Goal: Contribute content

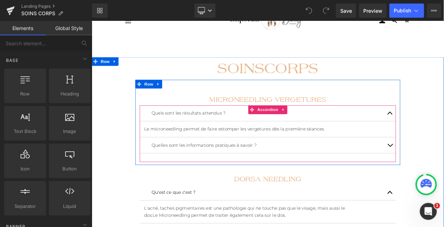
scroll to position [29, 0]
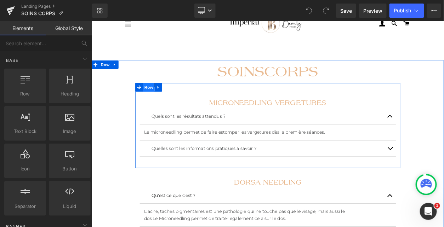
click at [154, 102] on span "Row" at bounding box center [161, 101] width 14 height 11
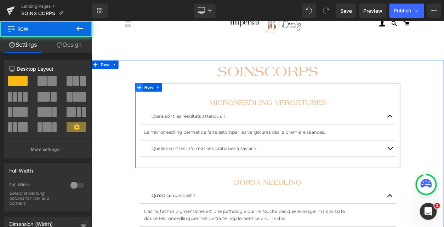
click at [151, 102] on icon at bounding box center [149, 101] width 5 height 5
click at [170, 103] on icon at bounding box center [172, 101] width 5 height 5
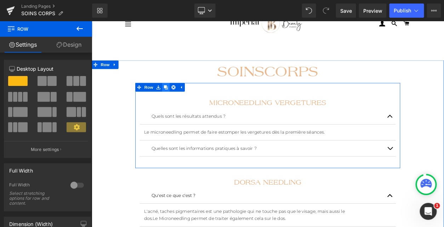
click at [181, 102] on icon at bounding box center [181, 101] width 5 height 5
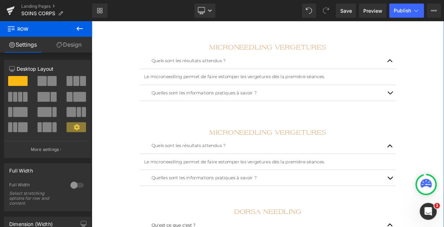
scroll to position [95, 0]
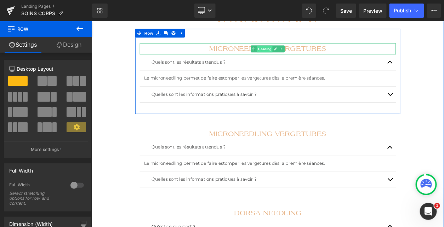
click at [300, 58] on span "Heading" at bounding box center [301, 55] width 19 height 8
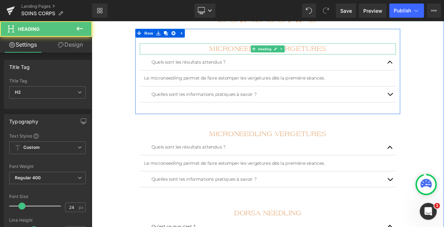
click at [276, 58] on h2 "MICRONEEDLING VERGETURES" at bounding box center [306, 54] width 312 height 13
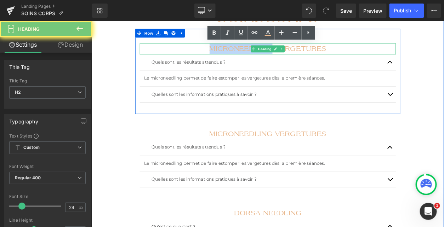
click at [276, 58] on h2 "MICRONEEDLING VERGETURES" at bounding box center [306, 54] width 312 height 13
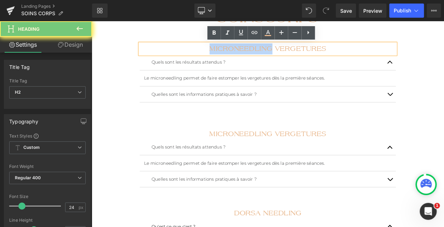
click at [276, 58] on h2 "MICRONEEDLING VERGETURES" at bounding box center [306, 54] width 312 height 13
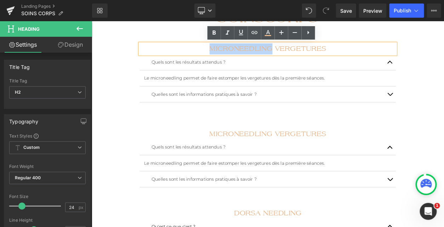
paste div
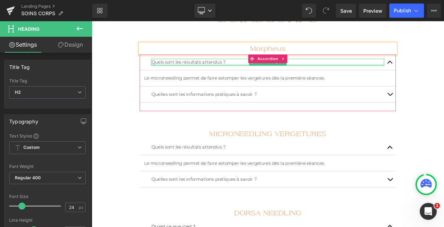
click at [185, 73] on div at bounding box center [305, 74] width 283 height 2
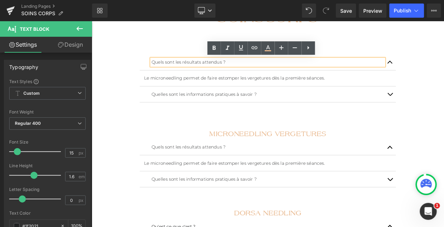
click at [362, 82] on article "Le microneedling permet de faire estomper les vergetures dès la première séance…" at bounding box center [306, 90] width 312 height 19
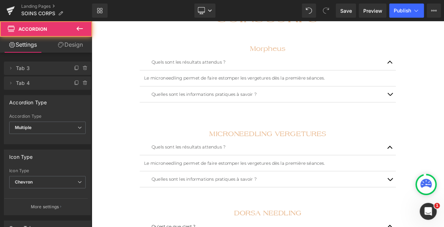
click at [337, 95] on article "Le microneedling permet de faire estomper les vergetures dès la première séance…" at bounding box center [306, 90] width 312 height 19
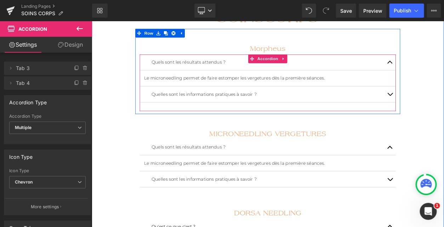
click at [318, 93] on link at bounding box center [317, 90] width 7 height 8
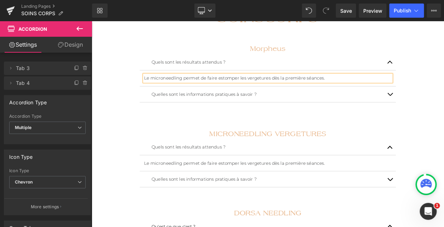
click at [318, 93] on p "Le microneedling permet de faire estomper les vergetures dès la première séance…" at bounding box center [305, 90] width 301 height 8
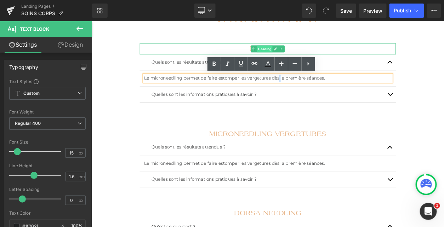
click at [300, 53] on span "Heading" at bounding box center [301, 54] width 19 height 8
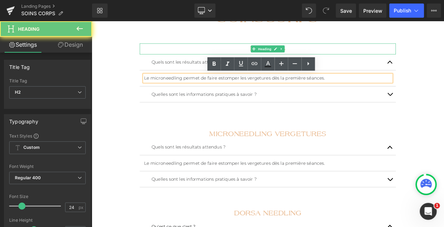
click at [272, 52] on h2 "Morpheus" at bounding box center [306, 54] width 312 height 13
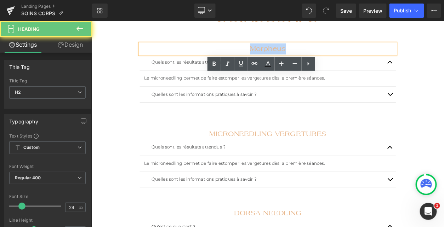
click at [272, 52] on h2 "Morpheus" at bounding box center [306, 54] width 312 height 13
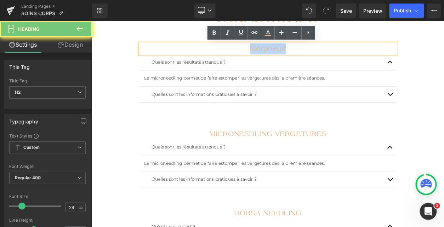
click at [272, 52] on h2 "Morpheus" at bounding box center [306, 54] width 312 height 13
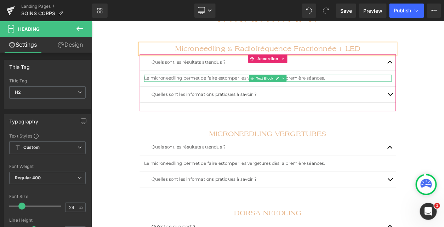
click at [219, 89] on p "Le microneedling permet de faire estomper les vergetures dès la première séance…" at bounding box center [305, 90] width 301 height 8
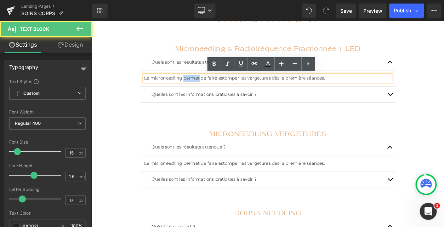
click at [219, 89] on p "Le microneedling permet de faire estomper les vergetures dès la première séance…" at bounding box center [305, 90] width 301 height 8
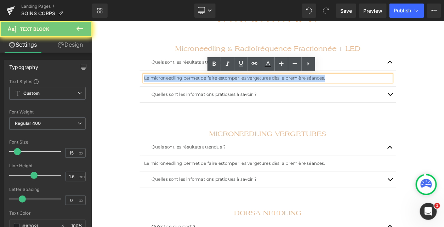
click at [219, 89] on p "Le microneedling permet de faire estomper les vergetures dès la première séance…" at bounding box center [305, 90] width 301 height 8
paste div
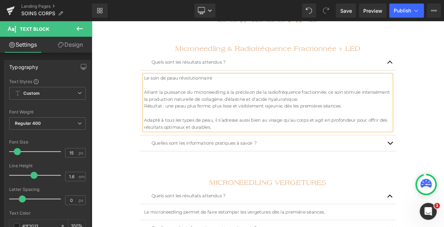
click at [207, 169] on div "Quelles sont les informations pratiques à savoir ?" at bounding box center [305, 169] width 283 height 8
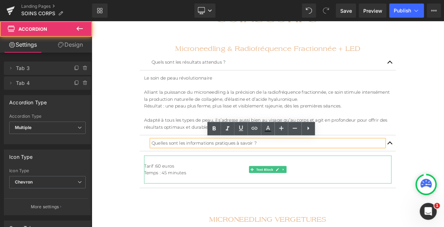
click at [242, 193] on p "Tarif : 60 euros" at bounding box center [305, 197] width 301 height 8
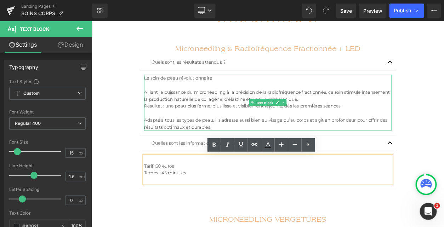
click at [318, 104] on p "Alliant la puissance du microneedling à la précision de la radiofréquence fract…" at bounding box center [305, 111] width 301 height 17
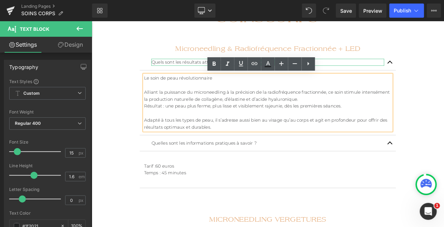
click at [386, 69] on p "Quels sont les résultats attendus ?" at bounding box center [305, 71] width 283 height 8
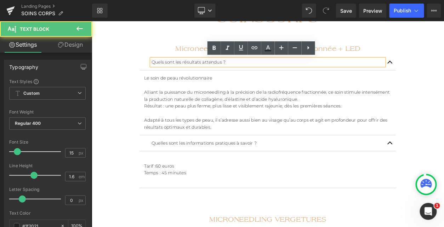
click at [317, 114] on p "Alliant la puissance du microneedling à la précision de la radiofréquence fract…" at bounding box center [305, 111] width 301 height 17
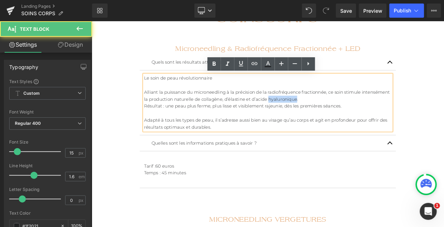
click at [317, 114] on p "Alliant la puissance du microneedling à la précision de la radiofréquence fract…" at bounding box center [305, 111] width 301 height 17
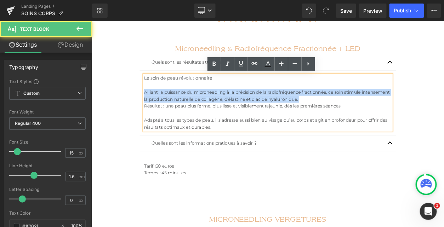
click at [317, 114] on p "Alliant la puissance du microneedling à la précision de la radiofréquence fract…" at bounding box center [305, 111] width 301 height 17
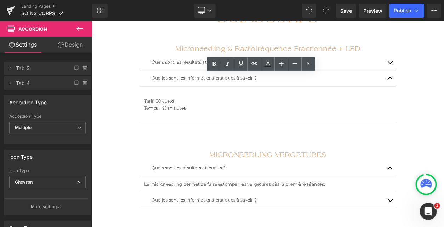
click at [148, 73] on div "Microneedling & Radiofréquence Fractionnée + LED Heading Quels sont les résulta…" at bounding box center [305, 102] width 322 height 108
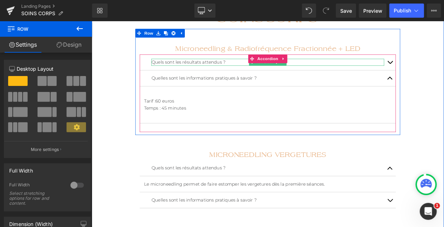
click at [335, 70] on p "Quels sont les résultats attendus ?" at bounding box center [305, 71] width 283 height 8
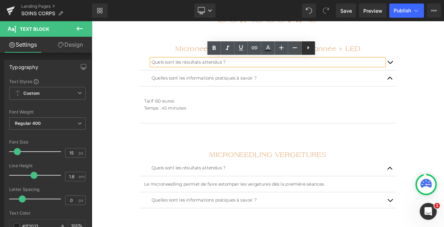
click at [311, 50] on icon at bounding box center [308, 48] width 8 height 8
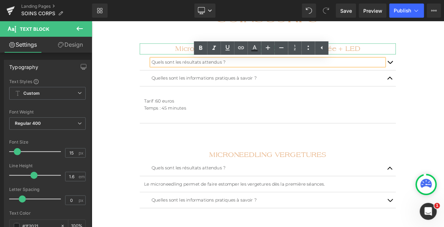
click at [444, 57] on h2 "Microneedling & Radiofréquence Fractionnée + LED" at bounding box center [306, 54] width 312 height 13
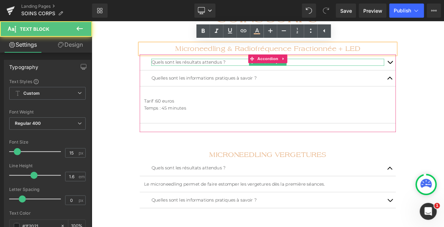
click at [166, 73] on p "Quels sont les résultats attendus ?" at bounding box center [305, 71] width 283 height 8
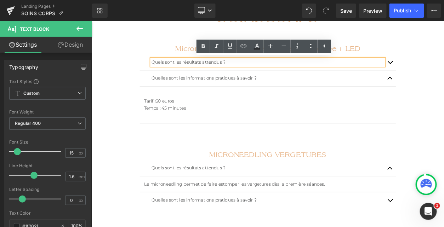
click at [152, 69] on div "Quels sont les résultats attendus ? Text Block" at bounding box center [306, 70] width 312 height 19
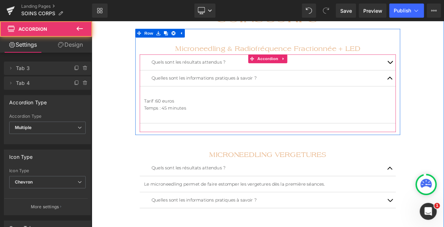
click at [157, 70] on div "Quels sont les résultats attendus ? Text Block" at bounding box center [306, 70] width 312 height 19
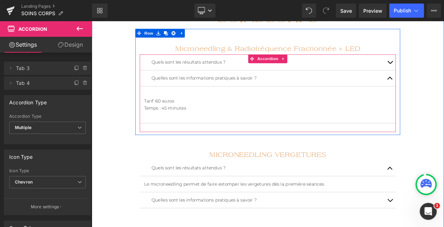
click at [158, 70] on div "Quels sont les résultats attendus ? Text Block" at bounding box center [306, 70] width 312 height 19
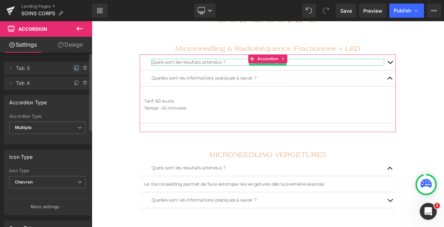
click at [74, 67] on icon at bounding box center [77, 69] width 6 height 6
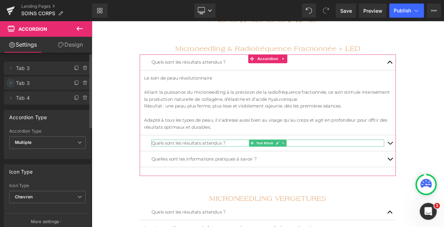
click at [9, 84] on icon at bounding box center [11, 83] width 6 height 6
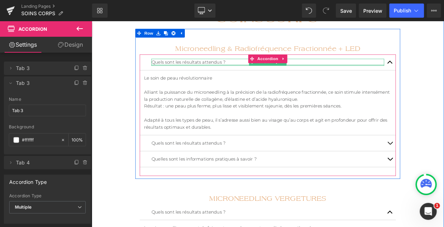
click at [218, 74] on div at bounding box center [305, 74] width 283 height 2
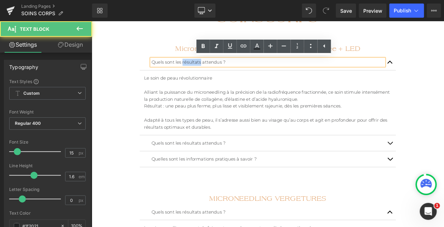
click at [218, 74] on p "Quels sont les résultats attendus ?" at bounding box center [305, 71] width 283 height 8
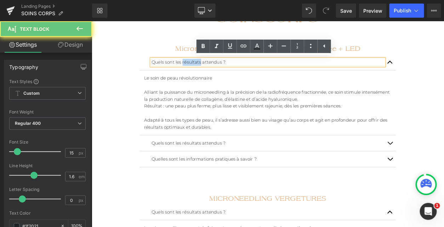
click at [211, 72] on p "Quels sont les résultats attendus ?" at bounding box center [305, 71] width 283 height 8
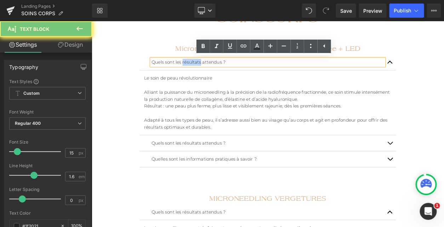
click at [211, 72] on p "Quels sont les résultats attendus ?" at bounding box center [305, 71] width 283 height 8
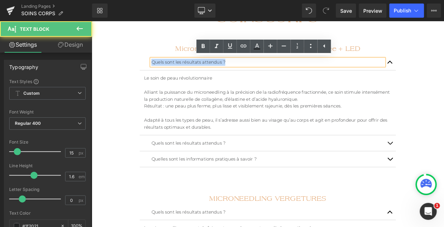
click at [211, 72] on p "Quels sont les résultats attendus ?" at bounding box center [305, 71] width 283 height 8
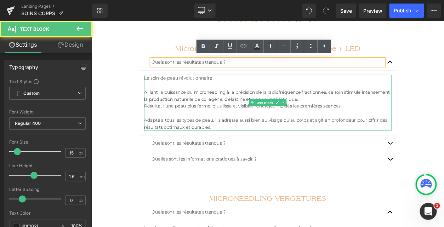
click at [200, 97] on p at bounding box center [305, 99] width 301 height 8
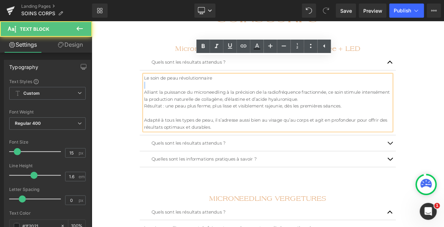
click at [200, 97] on p at bounding box center [305, 99] width 301 height 8
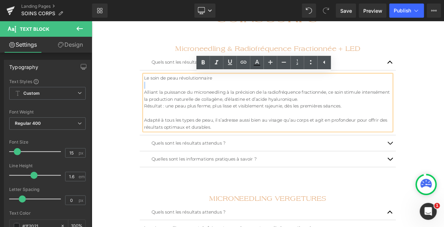
click at [200, 97] on p at bounding box center [305, 99] width 301 height 8
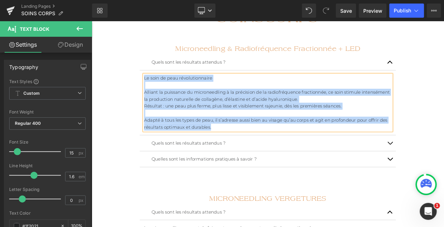
paste div
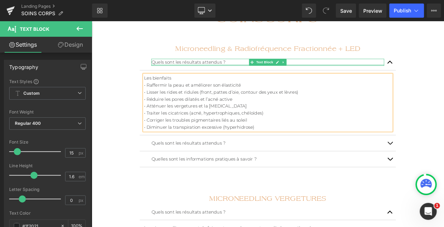
click at [220, 73] on div at bounding box center [305, 74] width 283 height 2
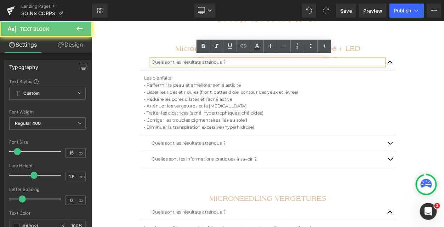
click at [211, 67] on p "Quels sont les résultats attendus ?" at bounding box center [305, 71] width 283 height 8
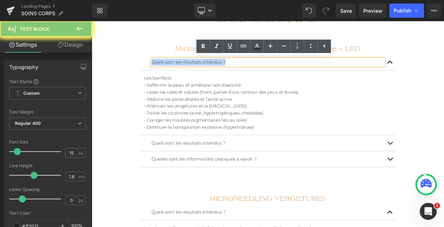
click at [211, 67] on p "Quels sont les résultats attendus ?" at bounding box center [305, 71] width 283 height 8
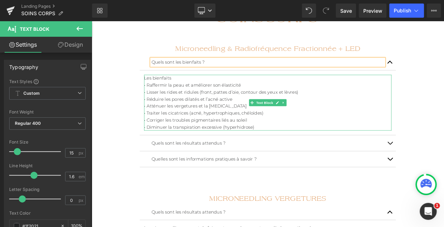
click at [188, 92] on p "Les bienfaits" at bounding box center [305, 90] width 301 height 8
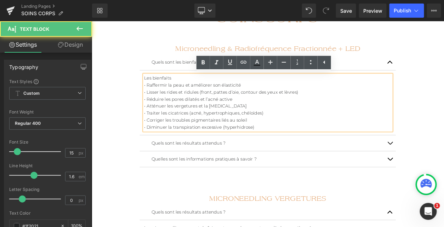
click at [188, 92] on p "Les bienfaits" at bounding box center [305, 90] width 301 height 8
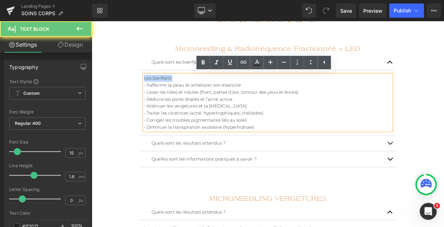
click at [188, 92] on p "Les bienfaits" at bounding box center [305, 90] width 301 height 8
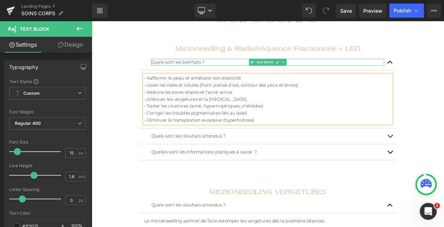
click at [237, 73] on div at bounding box center [305, 74] width 283 height 2
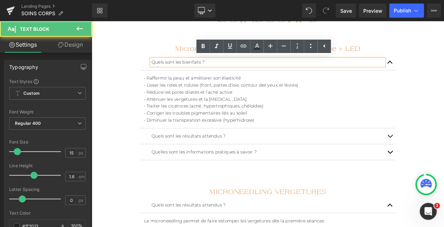
click at [200, 162] on p "Quels sont les résultats attendus ?" at bounding box center [305, 161] width 283 height 8
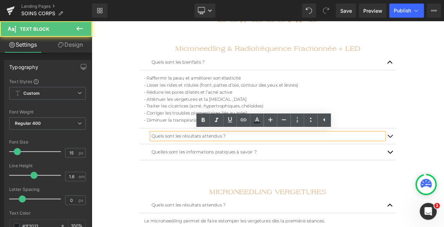
click at [200, 162] on p "Quels sont les résultats attendus ?" at bounding box center [305, 161] width 283 height 8
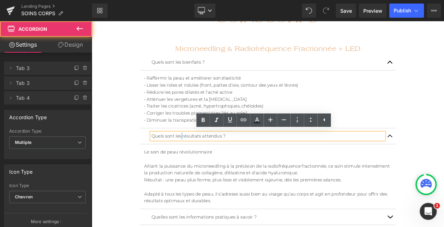
click at [347, 159] on p "Quels sont les résultats attendus ?" at bounding box center [305, 161] width 283 height 8
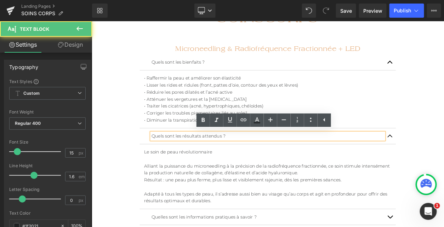
click at [347, 159] on p "Quels sont les résultats attendus ?" at bounding box center [305, 161] width 283 height 8
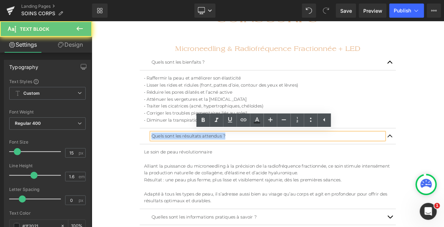
click at [347, 159] on p "Quels sont les résultats attendus ?" at bounding box center [305, 161] width 283 height 8
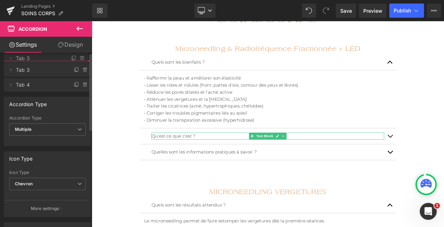
drag, startPoint x: 17, startPoint y: 88, endPoint x: 23, endPoint y: 63, distance: 25.6
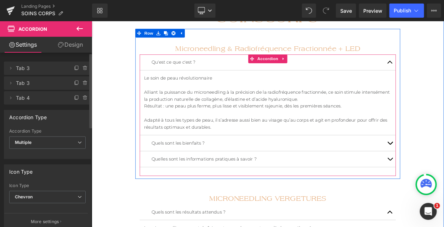
click at [219, 76] on div "Qu'est ce que c'est ? Text Block" at bounding box center [306, 70] width 312 height 19
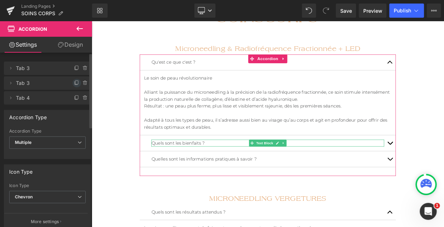
click at [75, 84] on icon at bounding box center [76, 83] width 3 height 4
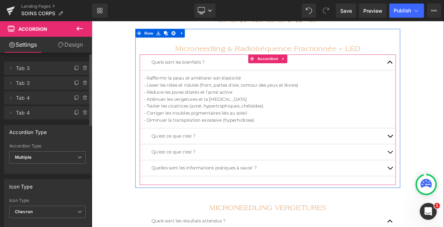
click at [198, 179] on p "Qu'est ce que c'est ?" at bounding box center [305, 180] width 283 height 8
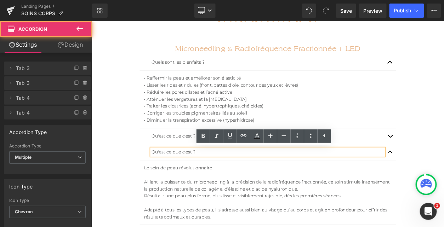
click at [223, 202] on p "Le soin de peau révolutionnaire" at bounding box center [305, 199] width 301 height 8
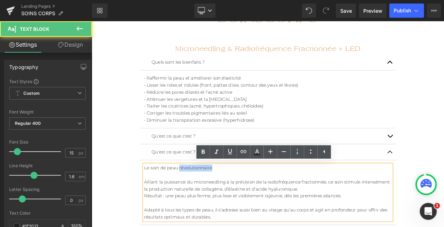
click at [223, 202] on p "Le soin de peau révolutionnaire" at bounding box center [305, 199] width 301 height 8
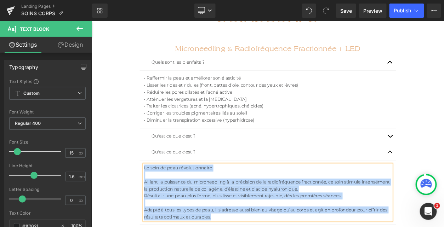
paste div
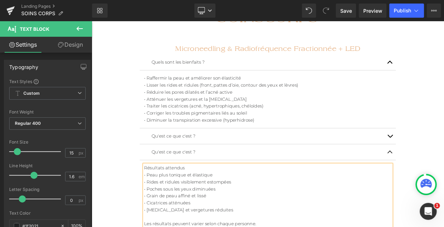
scroll to position [118, 0]
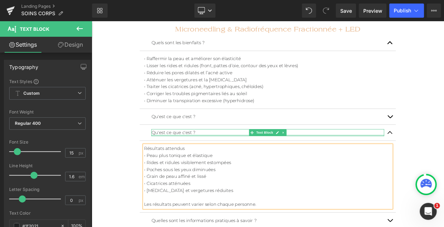
click at [199, 160] on div at bounding box center [305, 160] width 283 height 2
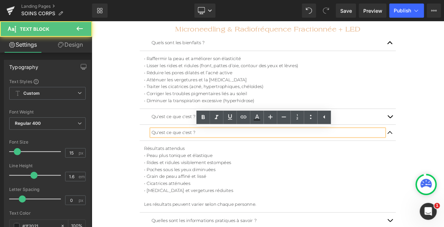
click at [192, 155] on p "Qu'est ce que c'est ?" at bounding box center [305, 157] width 283 height 8
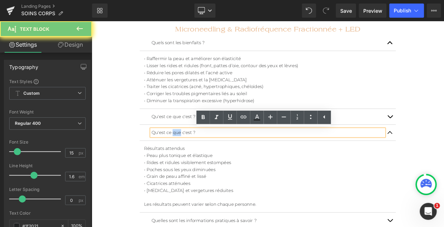
click at [192, 155] on p "Qu'est ce que c'est ?" at bounding box center [305, 157] width 283 height 8
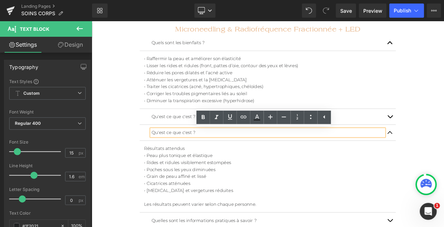
click at [182, 155] on p "Qu'est ce que c'est ?" at bounding box center [305, 157] width 283 height 8
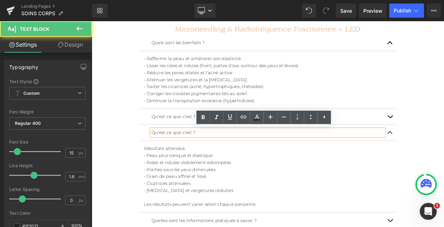
drag, startPoint x: 174, startPoint y: 155, endPoint x: 252, endPoint y: 157, distance: 77.6
click at [252, 157] on p "Qu'est ce que c'est ?" at bounding box center [305, 157] width 283 height 8
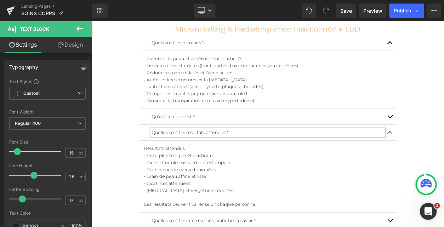
click at [291, 156] on p "Quelles sont les resultats attendus?" at bounding box center [305, 157] width 283 height 8
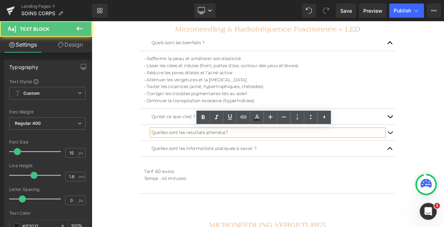
click at [311, 201] on p "Tarif : 60 euros" at bounding box center [305, 204] width 301 height 8
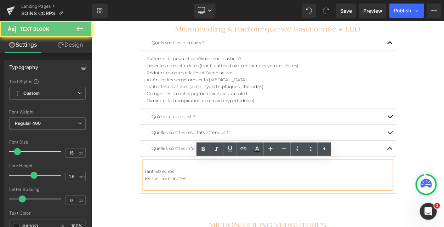
click at [237, 210] on p "Temps : 45 minutes" at bounding box center [305, 213] width 301 height 8
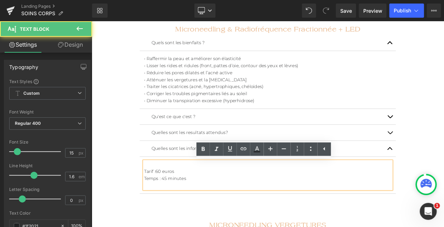
drag, startPoint x: 217, startPoint y: 211, endPoint x: 154, endPoint y: 199, distance: 64.9
click at [155, 199] on div "Tarif : 60 euros Temps : 45 minutes" at bounding box center [305, 209] width 301 height 34
drag, startPoint x: 158, startPoint y: 201, endPoint x: 221, endPoint y: 216, distance: 64.4
click at [221, 216] on div "Tarif : 60 euros Temps : 45 minutes" at bounding box center [305, 209] width 301 height 34
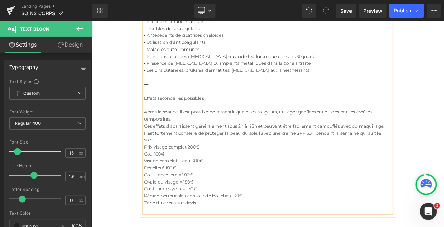
scroll to position [342, 0]
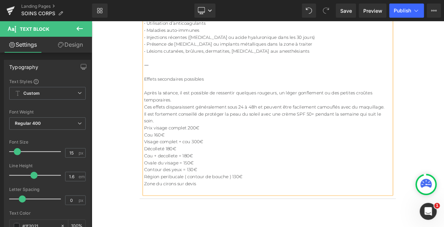
click at [165, 155] on p "Cou 160€" at bounding box center [305, 159] width 301 height 8
click at [206, 147] on p "Prix visage complet 200€" at bounding box center [305, 151] width 301 height 8
click at [213, 164] on p "Visage complet + cou 300€" at bounding box center [305, 168] width 301 height 8
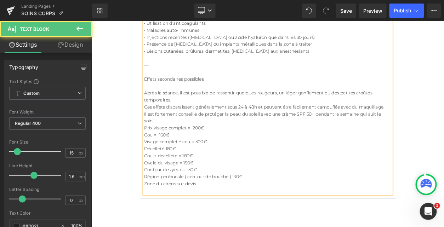
click at [182, 172] on p "Décolleté 180€" at bounding box center [305, 176] width 301 height 8
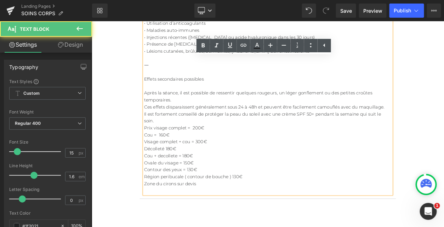
click at [182, 172] on p "Décolleté 180€" at bounding box center [305, 176] width 301 height 8
click at [181, 172] on p "Décolleté 180€" at bounding box center [305, 176] width 301 height 8
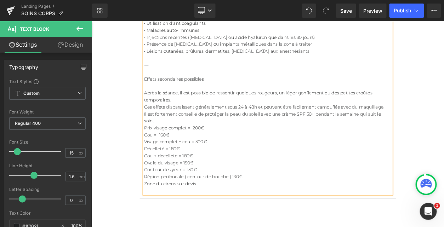
click at [262, 206] on p "Région peribucale ( contour de bouche ) 130€" at bounding box center [305, 210] width 301 height 8
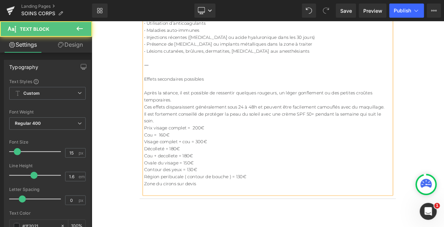
click at [246, 215] on p "Zone du cirons sur devis" at bounding box center [305, 219] width 301 height 8
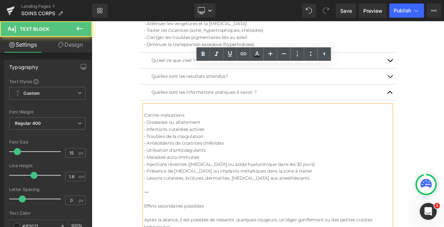
scroll to position [92, 0]
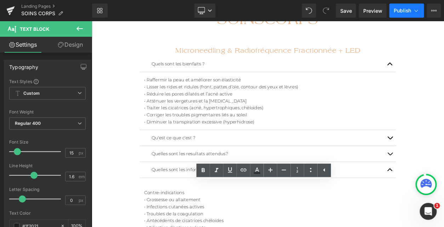
click at [406, 11] on span "Publish" at bounding box center [403, 11] width 18 height 6
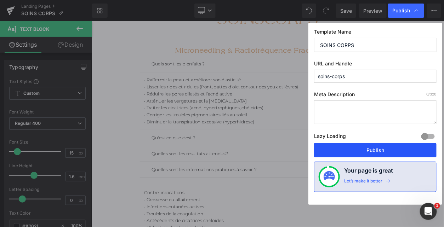
click at [346, 149] on button "Publish" at bounding box center [375, 150] width 123 height 14
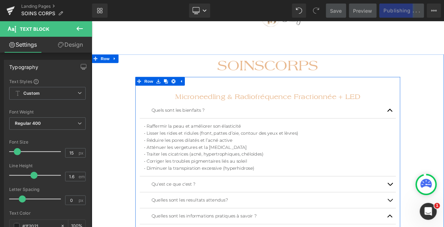
scroll to position [32, 0]
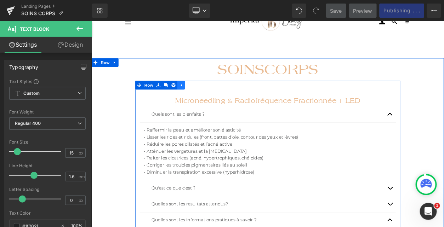
click at [198, 100] on icon at bounding box center [200, 98] width 5 height 5
click at [174, 97] on icon at bounding box center [172, 98] width 5 height 5
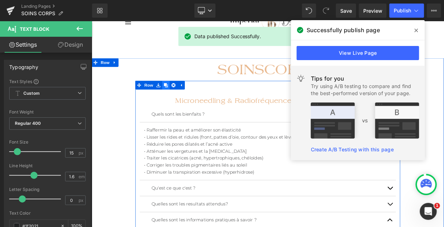
click at [181, 100] on icon at bounding box center [181, 98] width 5 height 5
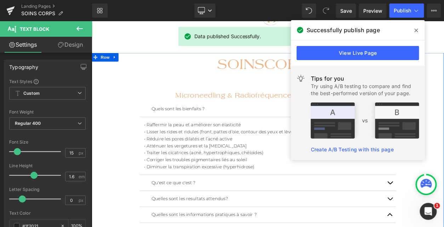
scroll to position [0, 0]
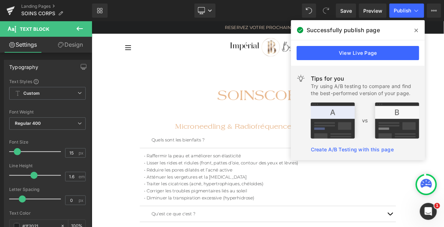
click at [416, 29] on icon at bounding box center [417, 31] width 4 height 6
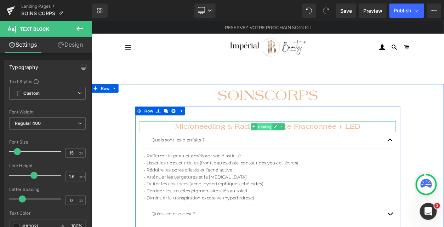
click at [295, 151] on span "Heading" at bounding box center [301, 149] width 19 height 8
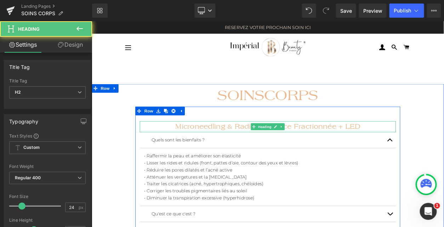
click at [263, 152] on h2 "Microneedling & Radiofréquence Fractionnée + LED" at bounding box center [306, 149] width 312 height 13
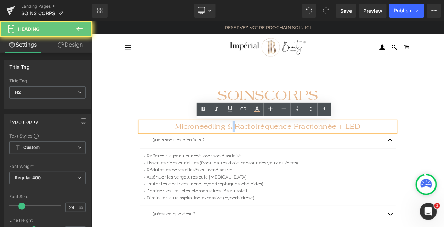
click at [263, 152] on h2 "Microneedling & Radiofréquence Fractionnée + LED" at bounding box center [306, 149] width 312 height 13
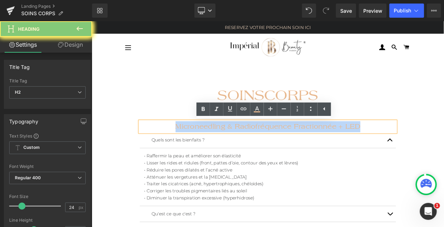
click at [263, 152] on h2 "Microneedling & Radiofréquence Fractionnée + LED" at bounding box center [306, 149] width 312 height 13
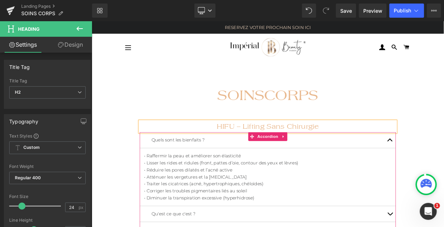
click at [246, 176] on article "• Raffermir la peau et améliorer son élasticité • Lisser les rides et ridules (…" at bounding box center [306, 211] width 312 height 70
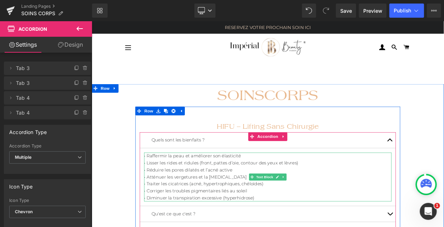
click at [210, 198] on p "• Réduire les pores dilatés et l’acné active" at bounding box center [305, 202] width 301 height 8
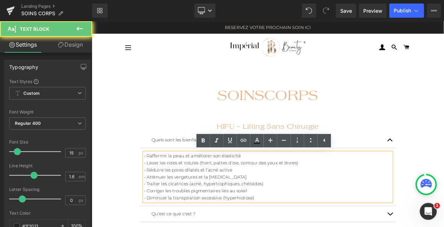
click at [199, 199] on p "• Réduire les pores dilatés et l’acné active" at bounding box center [305, 202] width 301 height 8
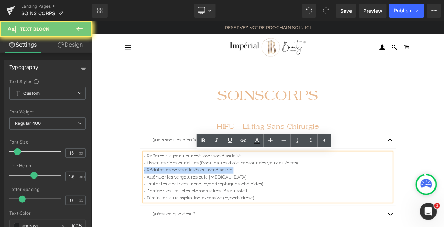
click at [199, 199] on p "• Réduire les pores dilatés et l’acné active" at bounding box center [305, 202] width 301 height 8
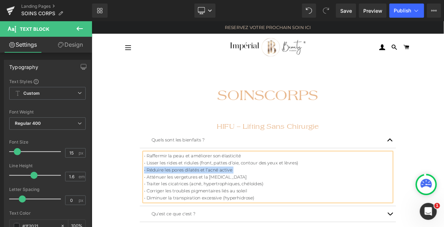
paste div
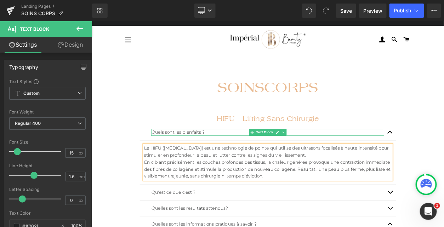
scroll to position [10, 0]
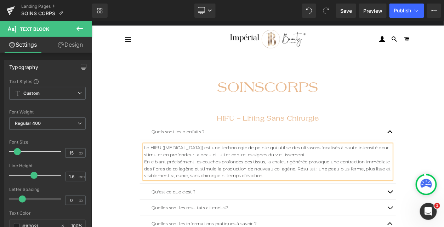
click at [227, 155] on p "Quels sont les bienfaits ?" at bounding box center [305, 156] width 283 height 8
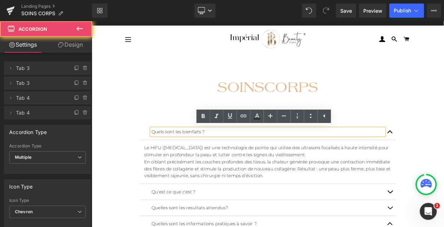
click at [216, 227] on div "Qu'est ce que c'est ? Text Block" at bounding box center [306, 228] width 312 height 19
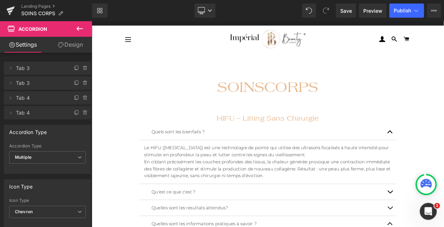
click at [217, 224] on div "Qu'est ce que c'est ? Text Block" at bounding box center [306, 228] width 312 height 19
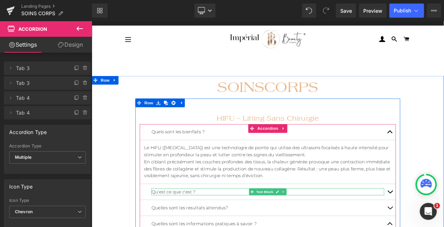
click at [208, 227] on p "Qu'est ce que c'est ?" at bounding box center [305, 228] width 283 height 8
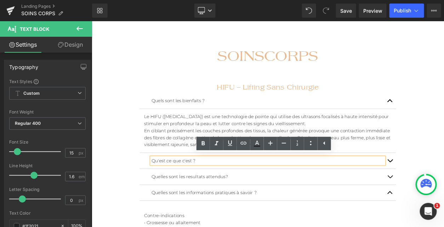
scroll to position [50, 0]
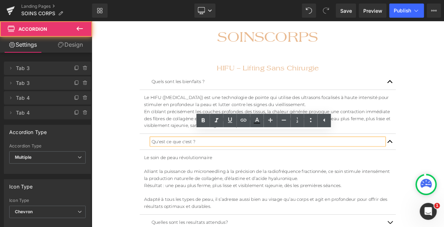
scroll to position [81, 0]
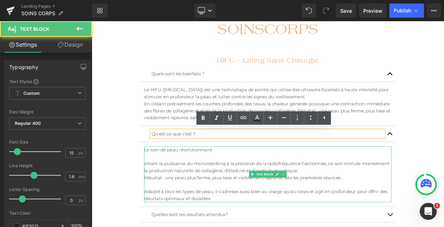
click at [294, 212] on p "Résultat : une peau plus ferme, plus lisse et visiblement rajeunie, dès les pre…" at bounding box center [305, 211] width 301 height 8
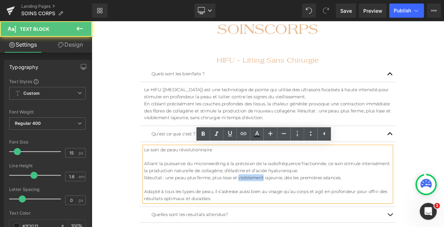
click at [294, 212] on p "Résultat : une peau plus ferme, plus lisse et visiblement rajeunie, dès les pre…" at bounding box center [305, 211] width 301 height 8
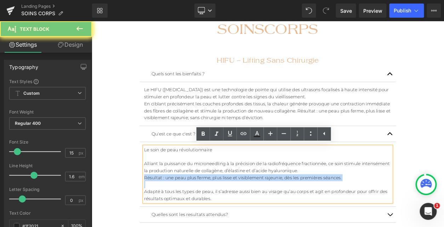
click at [294, 212] on p "Résultat : une peau plus ferme, plus lisse et visiblement rajeunie, dès les pre…" at bounding box center [305, 211] width 301 height 8
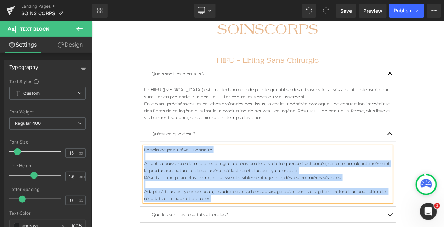
paste div
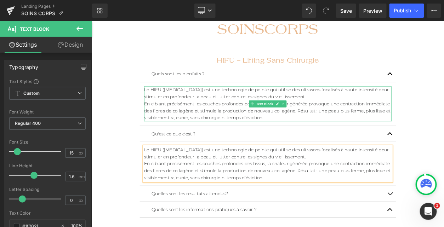
click at [213, 106] on p "Le HIFU ([MEDICAL_DATA]) est une technologie de pointe qui utilise des ultrason…" at bounding box center [305, 108] width 301 height 17
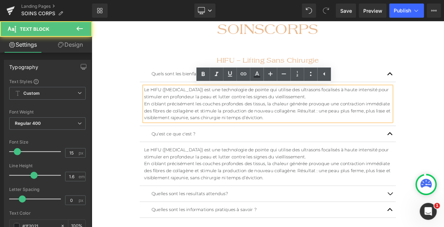
click at [200, 124] on p "En ciblant précisément les couches profondes des tissus, la chaleur générée pro…" at bounding box center [305, 129] width 301 height 25
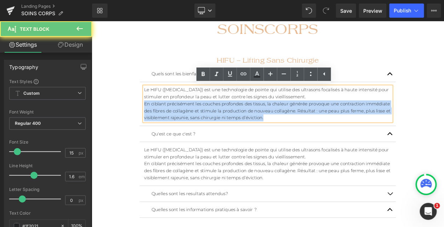
click at [200, 124] on p "En ciblant précisément les couches profondes des tissus, la chaleur générée pro…" at bounding box center [305, 129] width 301 height 25
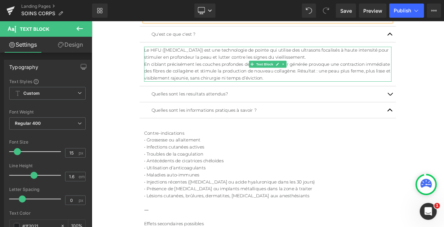
scroll to position [220, 0]
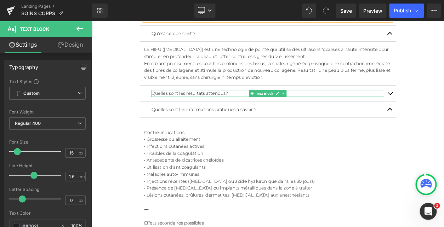
click at [270, 108] on p "Quelles sont les resultats attendus?" at bounding box center [305, 109] width 283 height 8
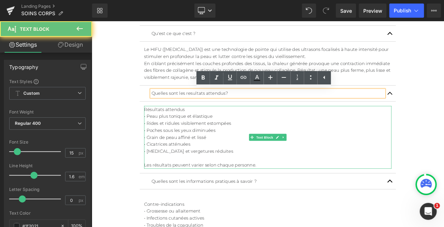
click at [350, 133] on p "• Peau plus tonique et élastique" at bounding box center [305, 137] width 301 height 8
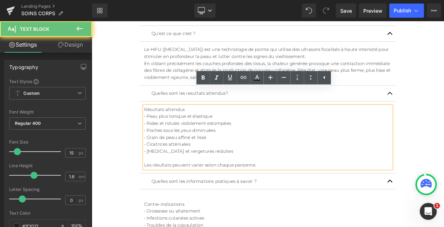
click at [350, 133] on p "• Peau plus tonique et élastique" at bounding box center [305, 137] width 301 height 8
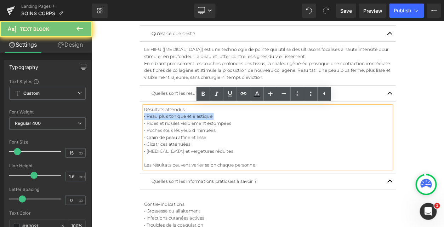
click at [350, 133] on p "• Peau plus tonique et élastique" at bounding box center [305, 137] width 301 height 8
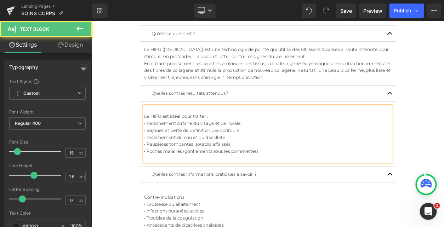
click at [243, 128] on p at bounding box center [305, 128] width 301 height 8
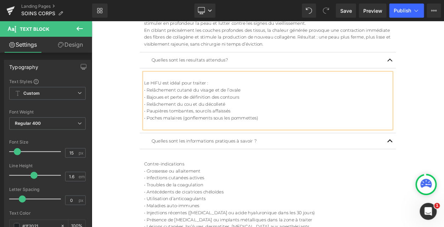
scroll to position [280, 0]
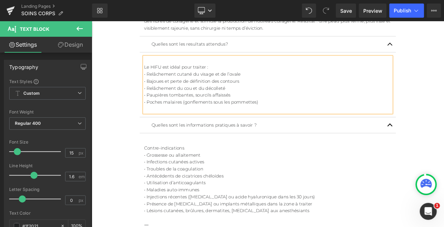
click at [251, 142] on div "Quelles sont les informations pratiques à savoir ? Text Block" at bounding box center [306, 147] width 312 height 19
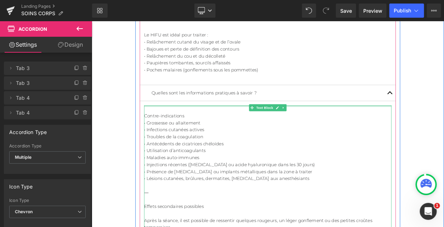
click at [245, 163] on p "• Troubles de la coagulation" at bounding box center [305, 162] width 301 height 8
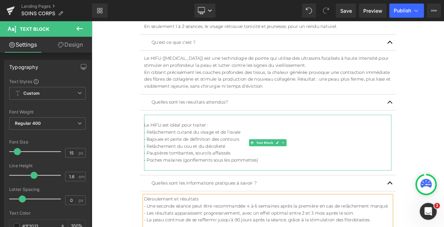
scroll to position [262, 0]
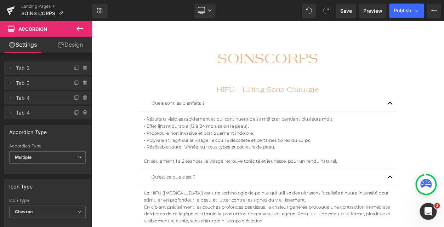
scroll to position [40, 0]
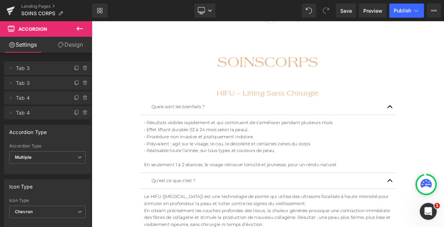
click at [215, 120] on div "Quels sont les bienfaits ? Text Block" at bounding box center [306, 125] width 312 height 19
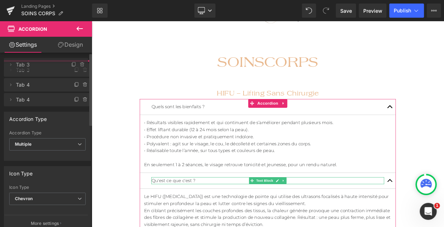
drag, startPoint x: 42, startPoint y: 83, endPoint x: 40, endPoint y: 65, distance: 18.6
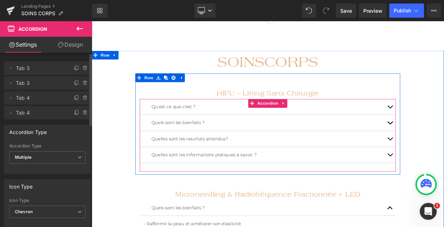
scroll to position [41, 0]
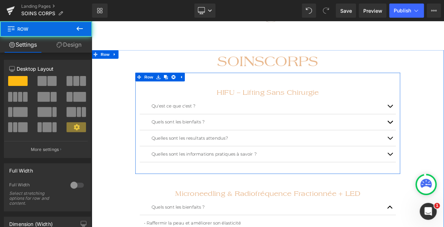
click at [219, 95] on div "HIFU – Lifting Sans Chirurgie Heading Qu'est ce que c'est ? Text Block Le HIFU …" at bounding box center [305, 145] width 322 height 123
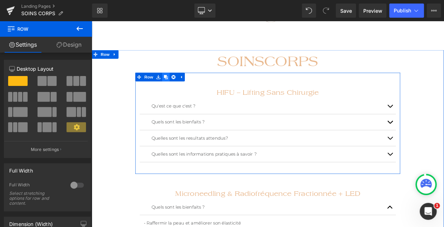
click at [185, 92] on link at bounding box center [181, 89] width 9 height 11
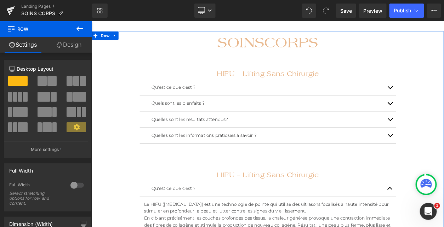
scroll to position [53, 0]
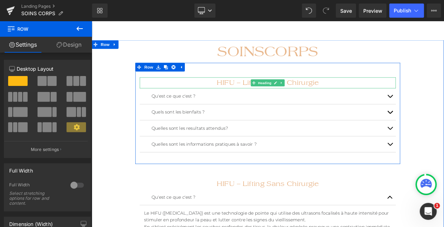
click at [299, 92] on div "HIFU – Lifting Sans Chirurgie Heading" at bounding box center [306, 95] width 312 height 13
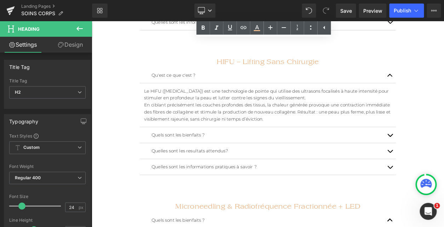
scroll to position [178, 0]
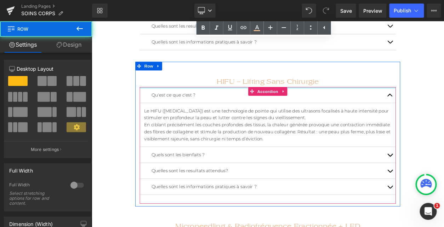
drag, startPoint x: 199, startPoint y: 79, endPoint x: 205, endPoint y: 100, distance: 21.3
click at [205, 100] on div "HIFU – Lifting Sans Chirurgie Heading Qu'est ce que c'est ? Text Block Le HIFU …" at bounding box center [305, 158] width 322 height 177
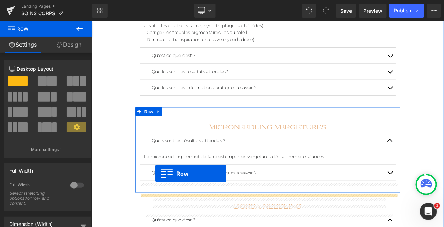
scroll to position [355, 0]
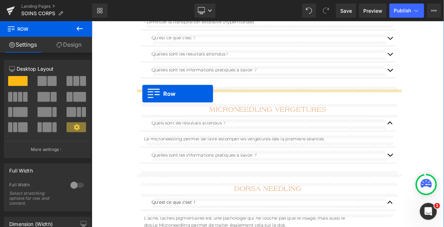
drag, startPoint x: 159, startPoint y: 78, endPoint x: 153, endPoint y: 109, distance: 32.2
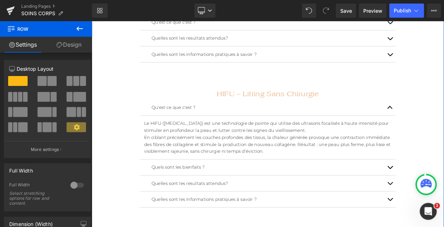
scroll to position [362, 0]
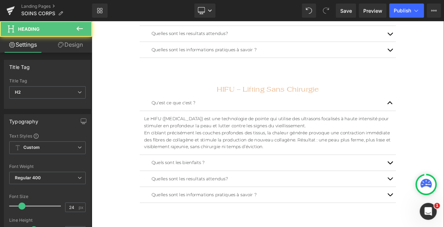
click at [282, 106] on h2 "HIFU – Lifting Sans Chirurgie" at bounding box center [306, 103] width 312 height 13
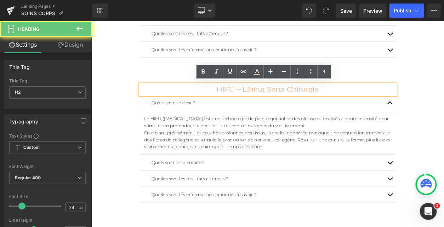
click at [282, 106] on h2 "HIFU – Lifting Sans Chirurgie" at bounding box center [306, 103] width 312 height 13
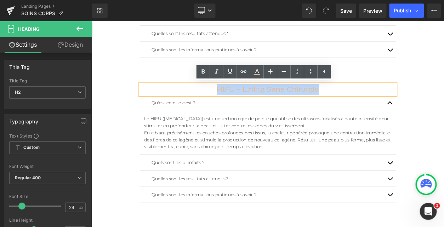
click at [282, 106] on h2 "HIFU – Lifting Sans Chirurgie" at bounding box center [306, 103] width 312 height 13
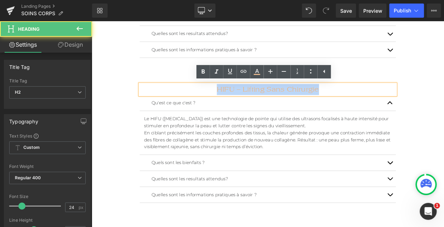
paste div
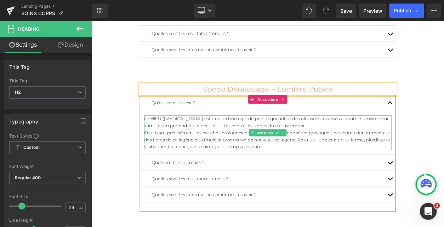
click at [212, 147] on p "Le HIFU ([MEDICAL_DATA]) est une technologie de pointe qui utilise des ultrason…" at bounding box center [305, 144] width 301 height 17
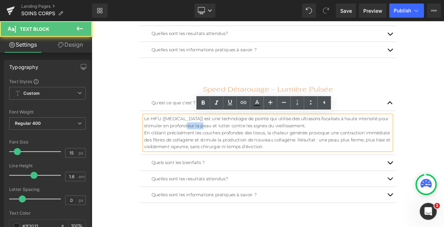
click at [212, 147] on p "Le HIFU ([MEDICAL_DATA]) est une technologie de pointe qui utilise des ultrason…" at bounding box center [305, 144] width 301 height 17
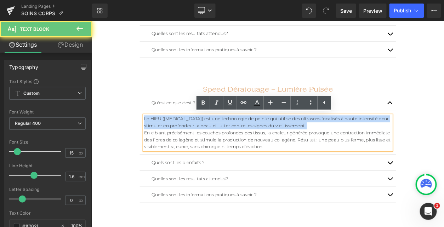
click at [212, 147] on p "Le HIFU ([MEDICAL_DATA]) est une technologie de pointe qui utilise des ultrason…" at bounding box center [305, 144] width 301 height 17
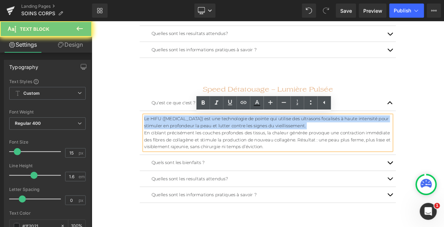
paste div
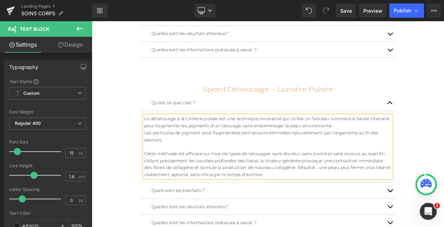
click at [212, 147] on span "Le détatouage à la lumière pulsée est une technique innovante qui utilise un fa…" at bounding box center [304, 143] width 298 height 15
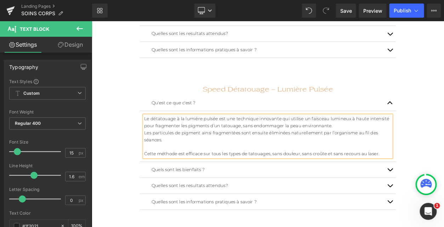
scroll to position [414, 0]
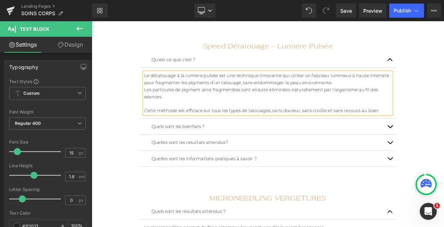
click at [231, 147] on p "Quels sont les bienfaits ?" at bounding box center [305, 149] width 283 height 8
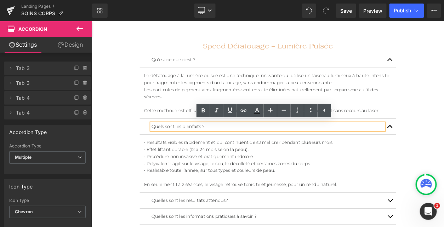
click at [226, 180] on p "• Effet liftant durable (12 à 24 mois selon la peau)." at bounding box center [305, 177] width 301 height 8
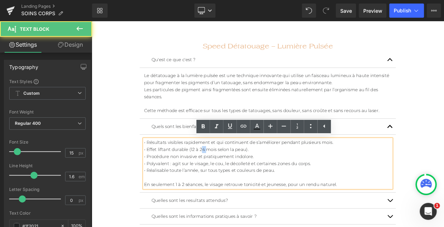
click at [226, 180] on p "• Effet liftant durable (12 à 24 mois selon la peau)." at bounding box center [305, 177] width 301 height 8
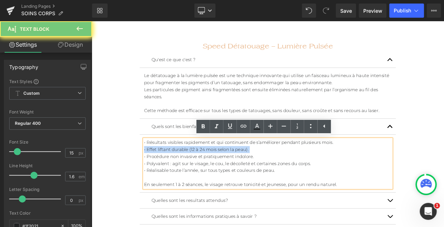
click at [226, 180] on p "• Effet liftant durable (12 à 24 mois selon la peau)." at bounding box center [305, 177] width 301 height 8
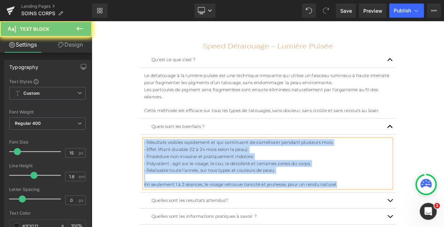
paste div
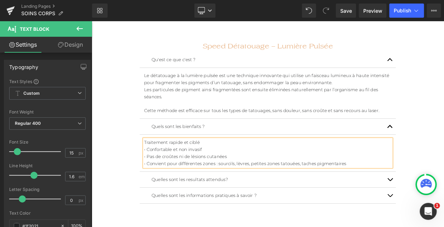
scroll to position [460, 0]
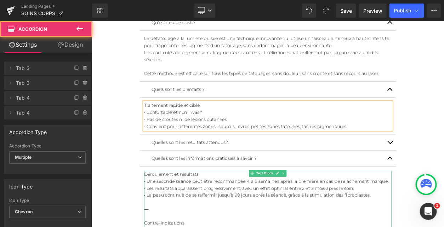
click at [325, 206] on icon at bounding box center [325, 206] width 4 height 4
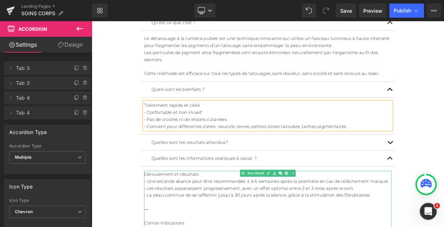
click at [301, 224] on p "• Les résultats apparaissent progressivement, avec un effet optimal entre 2 et …" at bounding box center [305, 224] width 301 height 8
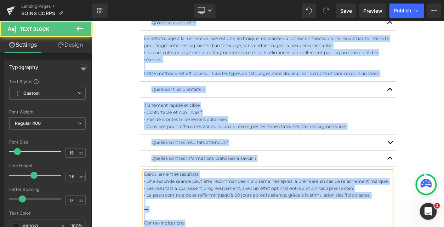
click at [301, 224] on p "• Les résultats apparaissent progressivement, avec un effet optimal entre 2 et …" at bounding box center [305, 224] width 301 height 8
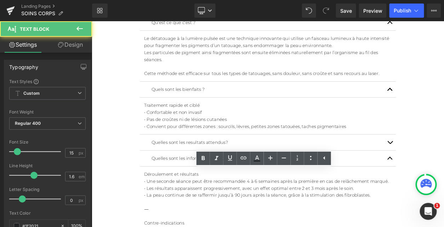
click at [238, 196] on div "Rendering Content" at bounding box center [222, 199] width 44 height 8
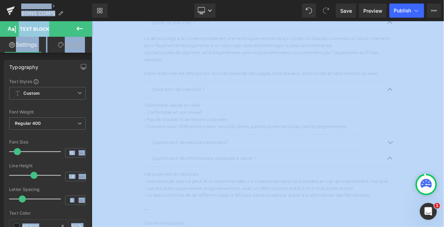
click at [238, 196] on div "Rendering Content" at bounding box center [222, 199] width 44 height 8
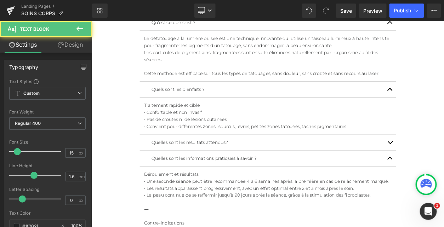
click at [200, 217] on p "• Une seconde séance peut être recommandée 4 à 6 semaines après la première en …" at bounding box center [305, 216] width 301 height 8
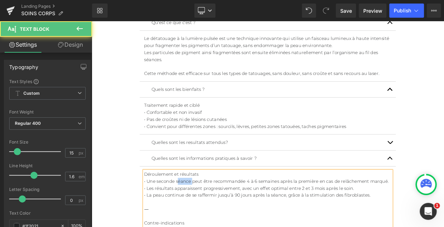
click at [200, 217] on p "• Une seconde séance peut être recommandée 4 à 6 semaines après la première en …" at bounding box center [305, 216] width 301 height 8
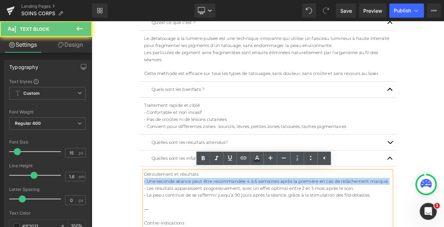
click at [200, 217] on p "• Une seconde séance peut être recommandée 4 à 6 semaines après la première en …" at bounding box center [305, 216] width 301 height 8
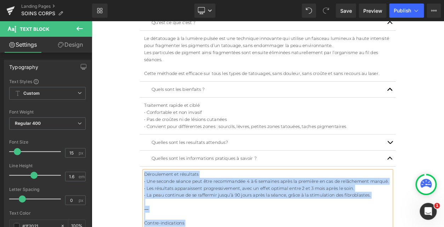
paste div
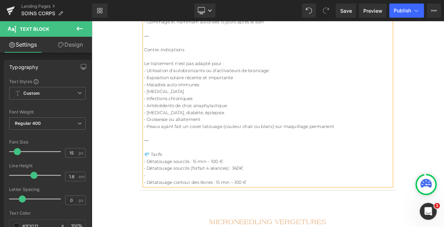
scroll to position [683, 0]
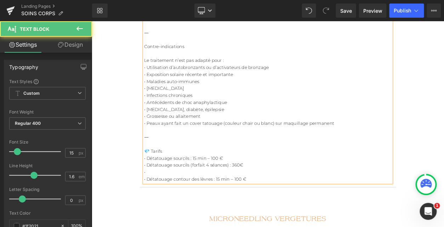
drag, startPoint x: 163, startPoint y: 175, endPoint x: 147, endPoint y: 175, distance: 16.3
click at [147, 175] on div "Speed Détatouage – Lumière Pulsée Heading Qu'est ce que c'est ? Text Block Le d…" at bounding box center [305, 5] width 322 height 458
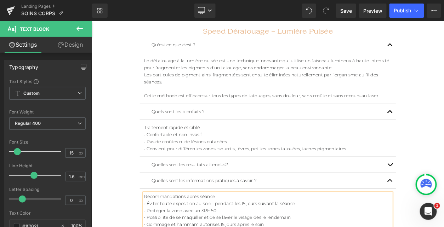
scroll to position [423, 0]
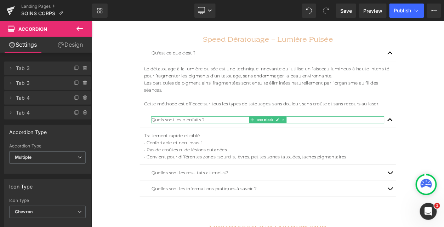
click at [392, 140] on p "Quels sont les bienfaits ?" at bounding box center [305, 141] width 283 height 8
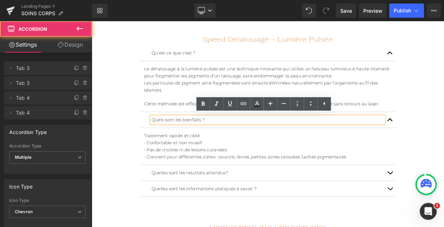
click at [159, 135] on div "Quels sont les bienfaits ? Text Block" at bounding box center [306, 140] width 312 height 19
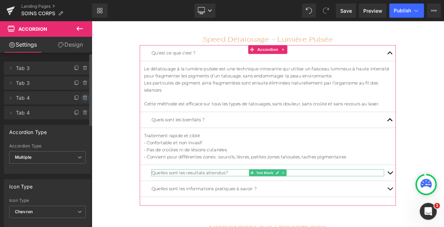
click at [83, 98] on icon at bounding box center [86, 98] width 6 height 6
click at [83, 102] on button "Delete" at bounding box center [78, 98] width 22 height 9
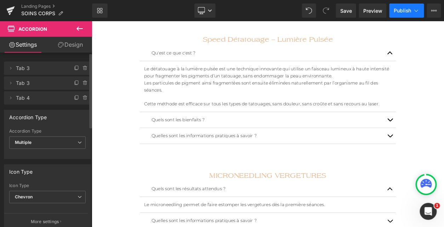
click at [411, 14] on button "Publish" at bounding box center [407, 11] width 35 height 14
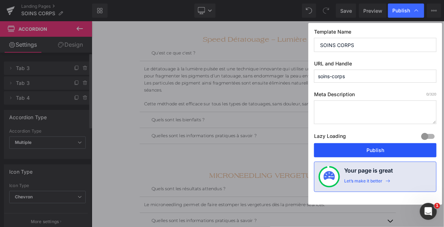
click at [369, 152] on button "Publish" at bounding box center [375, 150] width 123 height 14
